Goal: Transaction & Acquisition: Download file/media

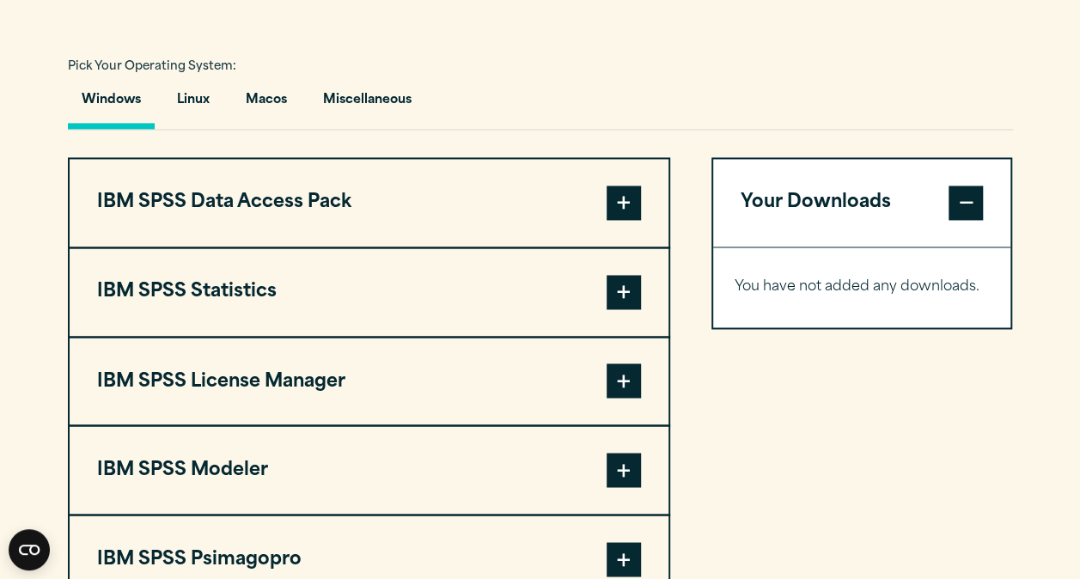
scroll to position [1259, 0]
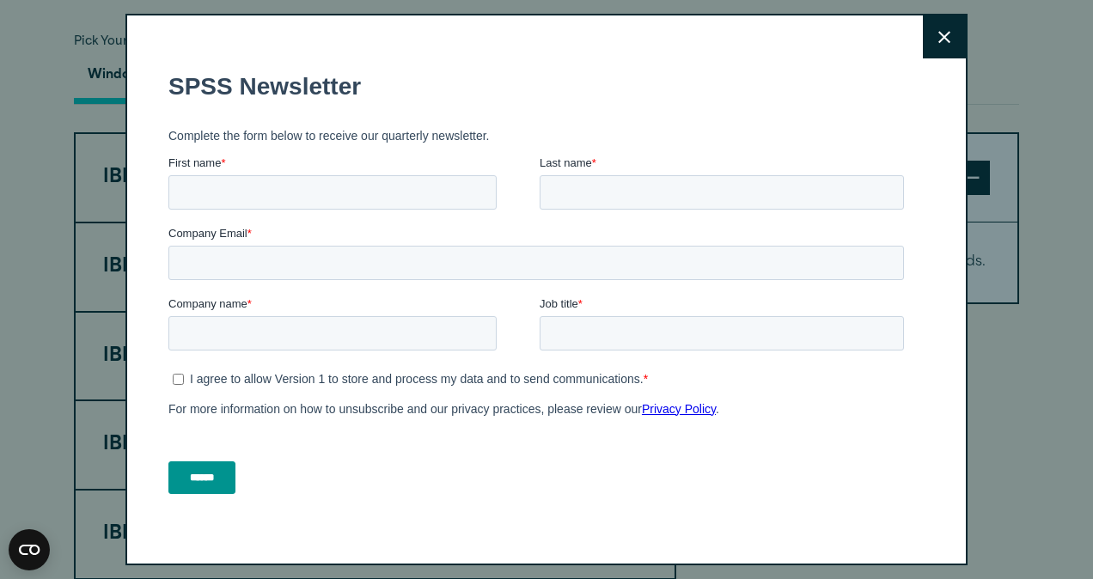
click at [922, 53] on button "Close" at bounding box center [943, 36] width 43 height 43
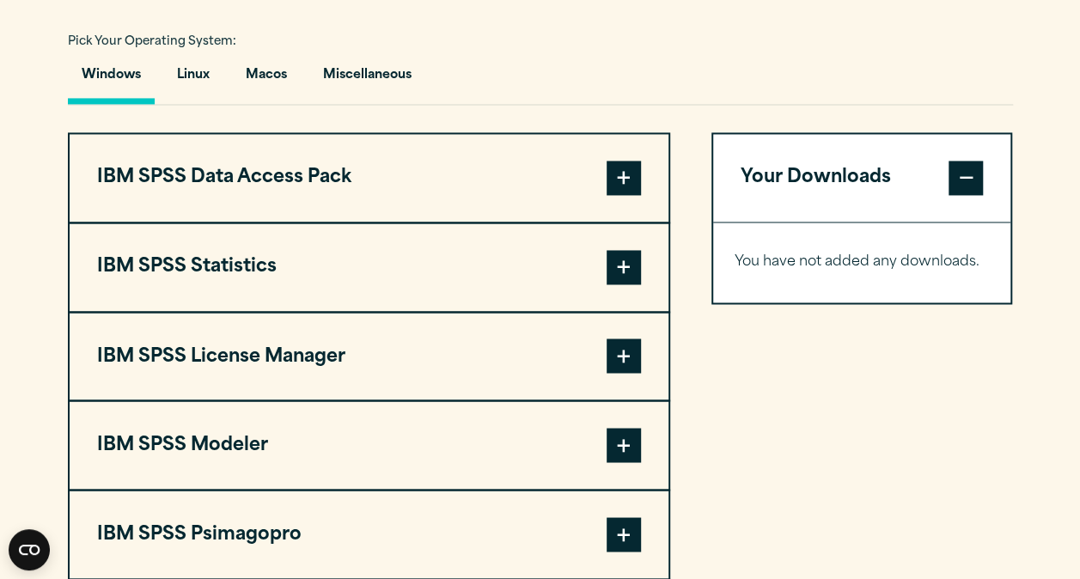
click at [607, 275] on span at bounding box center [623, 267] width 34 height 34
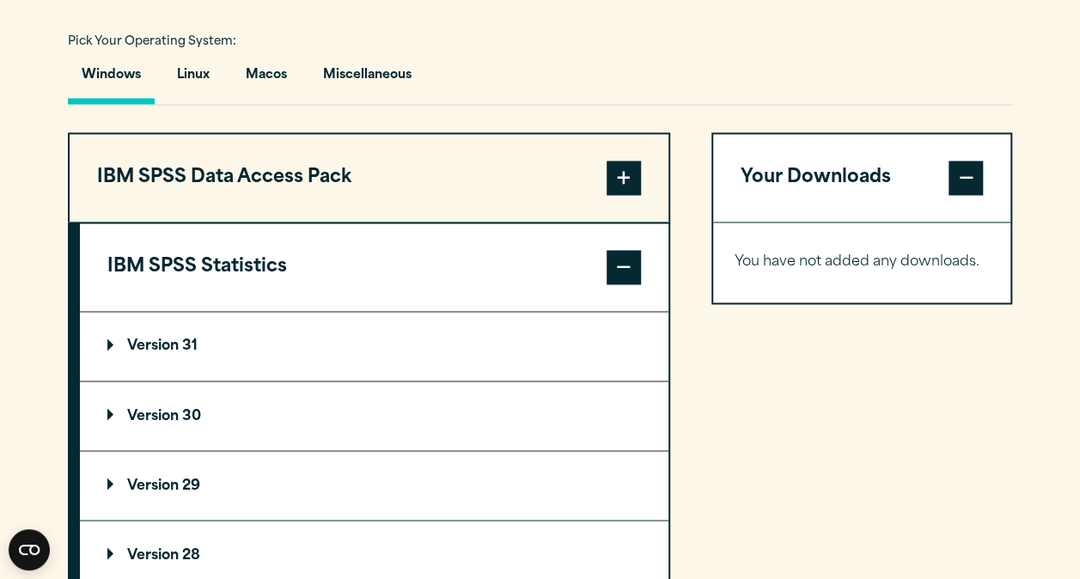
click at [155, 478] on p "Version 29" at bounding box center [153, 485] width 93 height 14
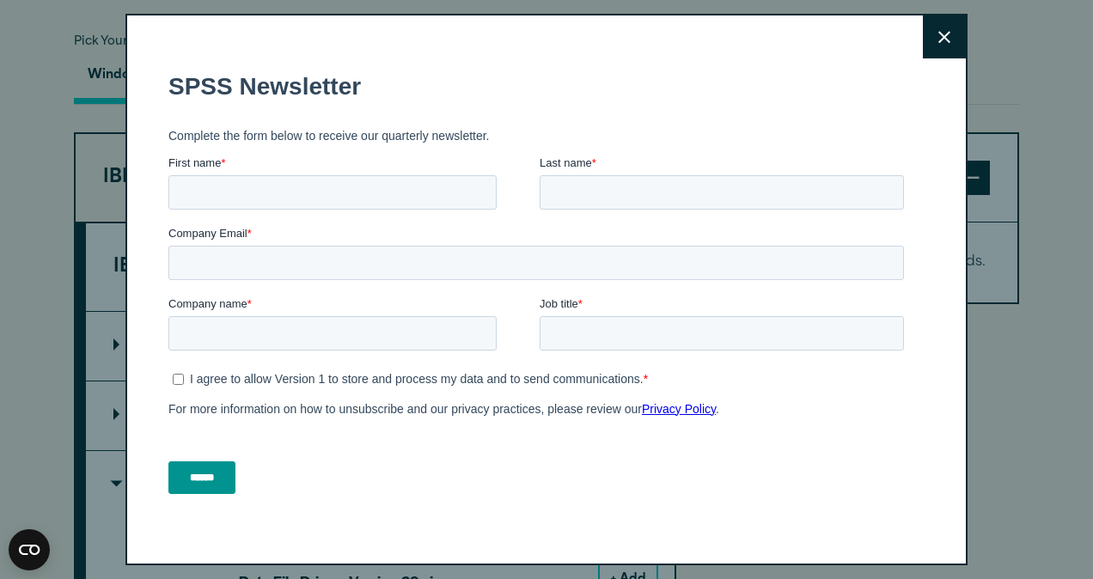
click at [896, 46] on div "Close" at bounding box center [546, 289] width 842 height 551
click at [922, 43] on button "Close" at bounding box center [943, 36] width 43 height 43
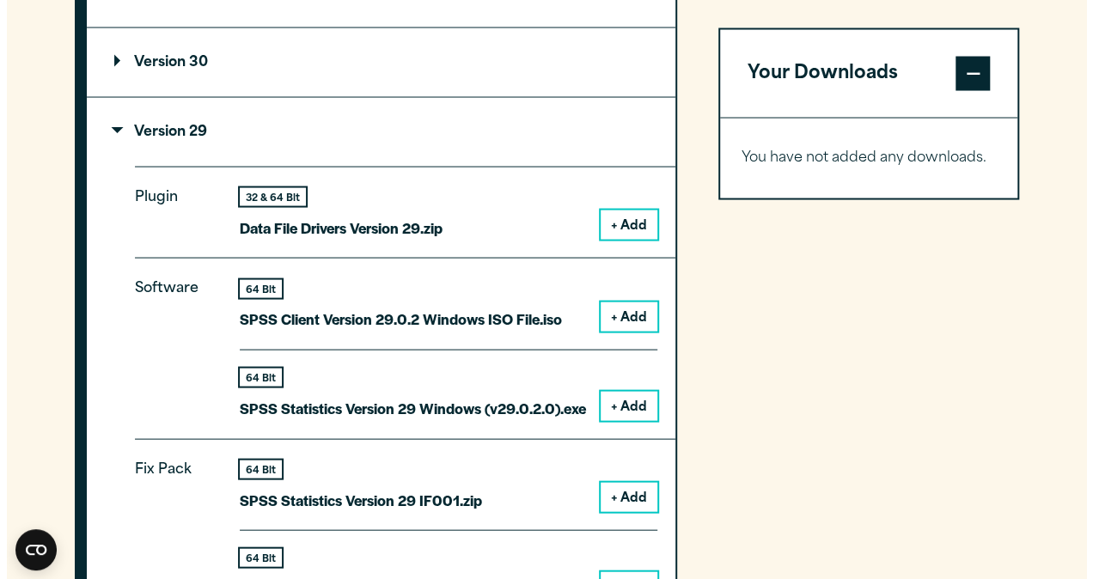
scroll to position [1607, 0]
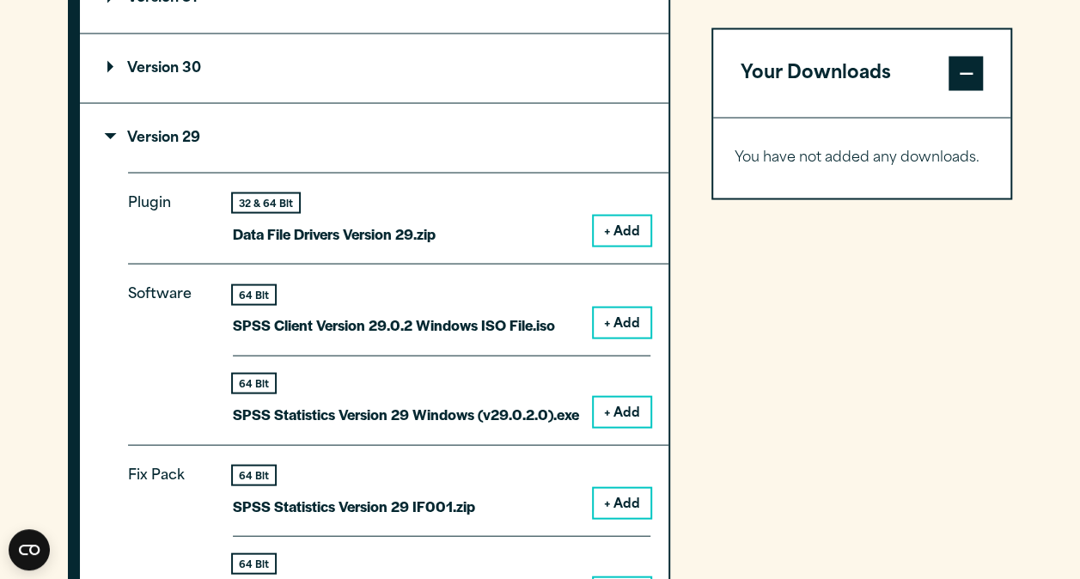
click at [624, 321] on button "+ Add" at bounding box center [621, 321] width 57 height 29
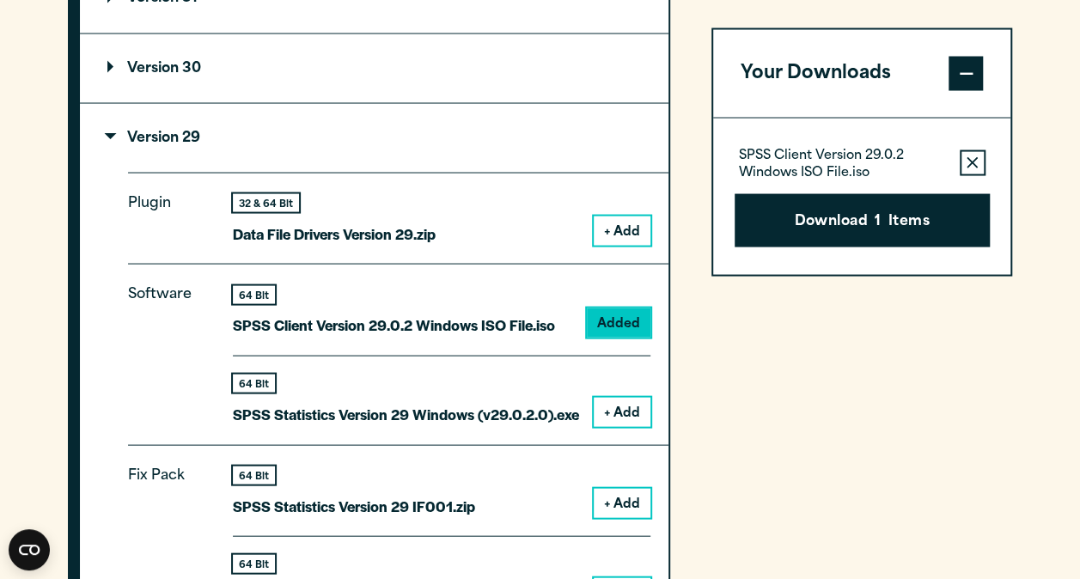
click at [620, 416] on button "+ Add" at bounding box center [621, 411] width 57 height 29
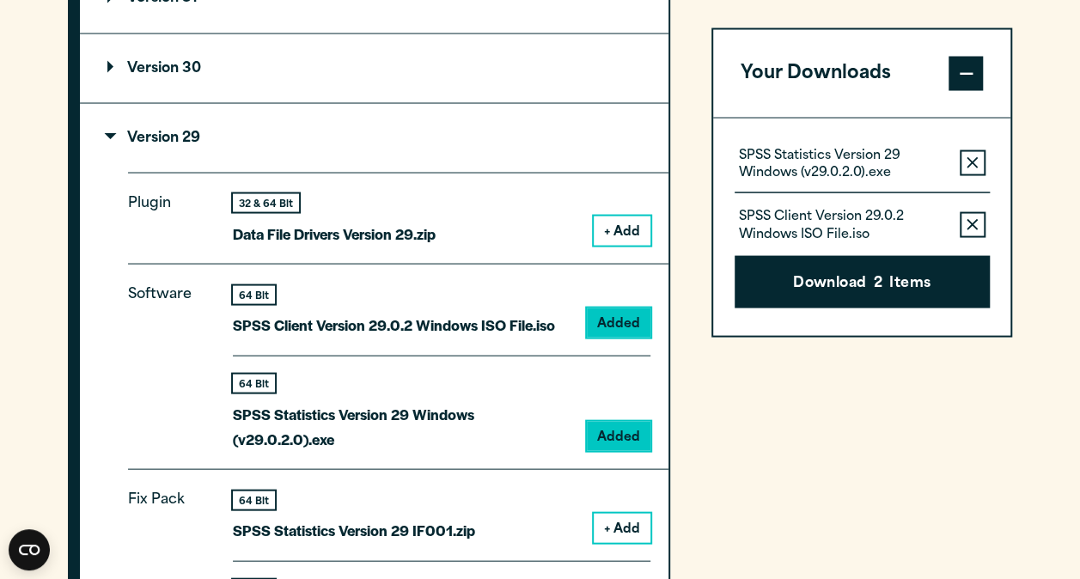
click at [636, 225] on button "+ Add" at bounding box center [621, 230] width 57 height 29
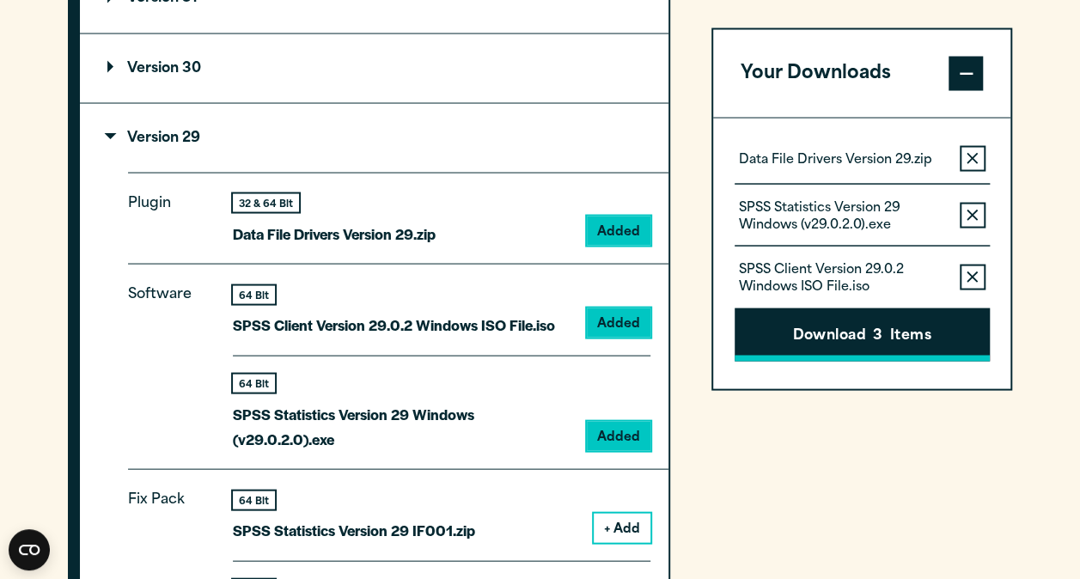
click at [806, 326] on button "Download 3 Items" at bounding box center [861, 333] width 255 height 53
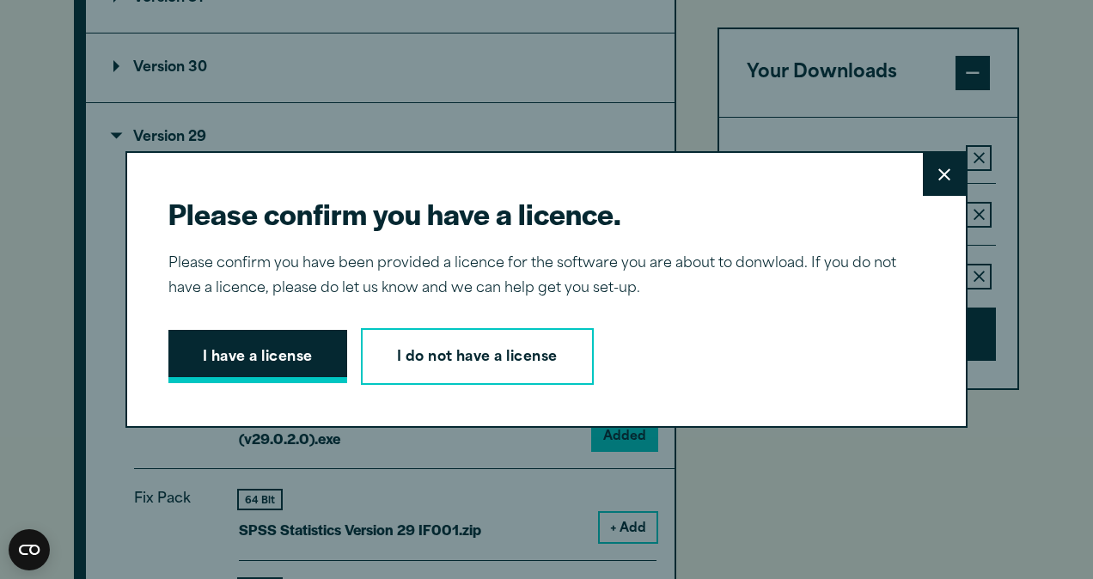
click at [259, 354] on button "I have a license" at bounding box center [257, 356] width 179 height 53
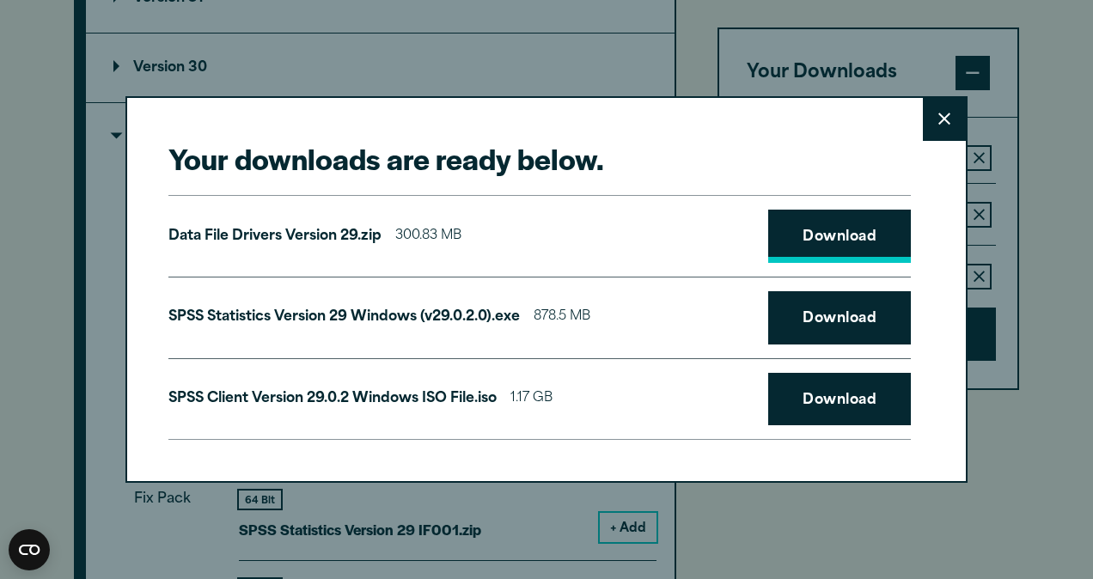
click at [835, 240] on link "Download" at bounding box center [839, 236] width 143 height 53
click at [855, 335] on link "Download" at bounding box center [839, 317] width 143 height 53
click at [862, 404] on link "Download" at bounding box center [839, 399] width 143 height 53
